Goal: Information Seeking & Learning: Check status

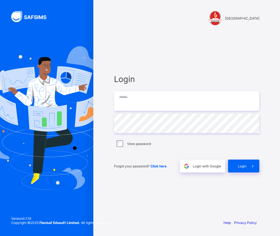
click at [148, 99] on input "email" at bounding box center [186, 101] width 145 height 20
type input "**********"
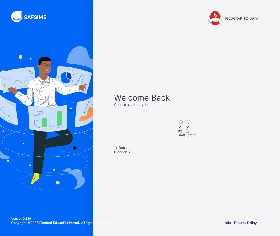
click at [178, 129] on icon at bounding box center [180, 131] width 5 height 4
click at [199, 154] on div "Proceed" at bounding box center [186, 152] width 145 height 4
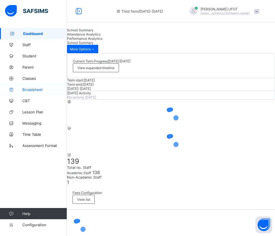
click at [29, 88] on span "Broadsheet" at bounding box center [44, 89] width 45 height 4
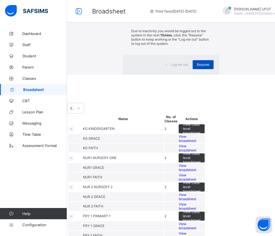
click at [197, 67] on span "Resume" at bounding box center [203, 64] width 13 height 4
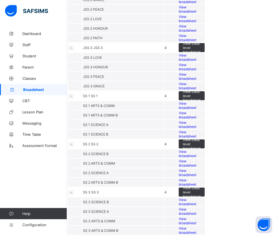
scroll to position [503, 0]
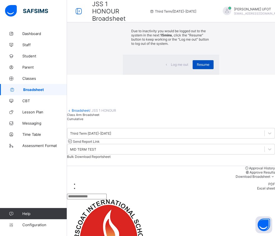
click at [193, 69] on div "Resume" at bounding box center [203, 64] width 21 height 9
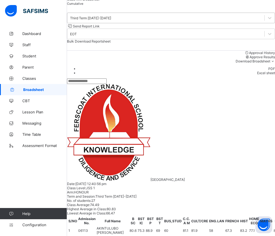
scroll to position [0, 0]
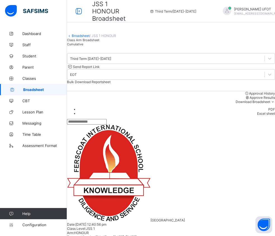
click at [84, 38] on link "Broadsheet" at bounding box center [81, 36] width 18 height 4
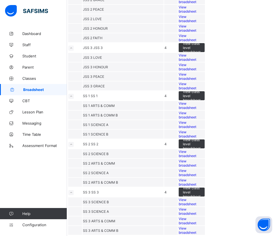
scroll to position [643, 0]
click at [205, 129] on div "View broadsheet" at bounding box center [192, 124] width 26 height 8
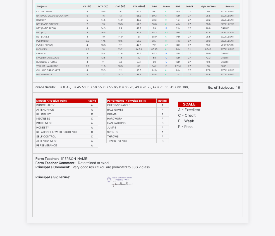
scroll to position [126, 0]
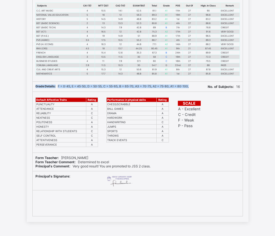
drag, startPoint x: 38, startPoint y: 85, endPoint x: 196, endPoint y: 85, distance: 158.5
click at [196, 85] on div "Grade Details: F = 0-45, E = 45-50, D = 50-55, C = 55-65, B = 65-70, A3 = 70-75…" at bounding box center [118, 86] width 164 height 4
copy span "Grade Details: F = 0-45, E = 45-50, D = 50-55, C = 55-65, B = 65-70, A3 = 70-75…"
